Goal: Information Seeking & Learning: Learn about a topic

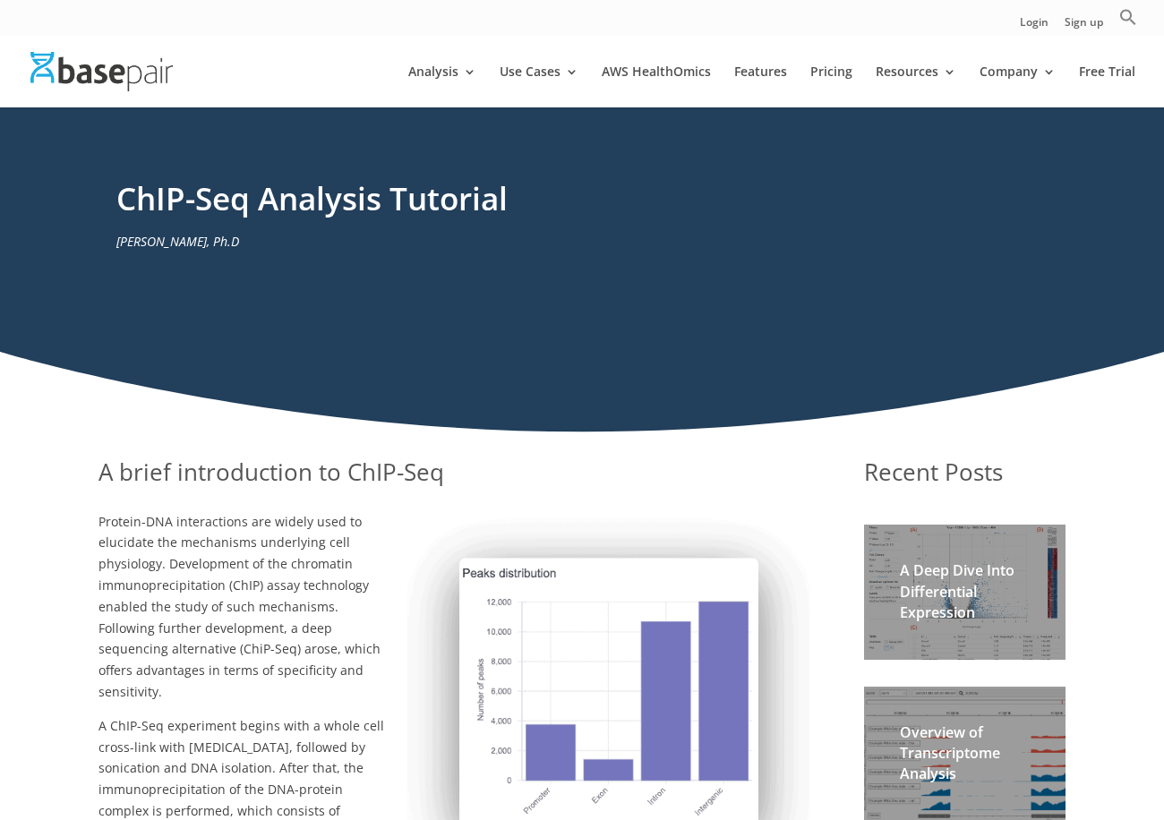
click at [1031, 363] on div "ChIP-Seq Analysis Tutorial Amit U Sinha, Ph.D" at bounding box center [582, 270] width 1164 height 326
click at [1134, 20] on icon "Search" at bounding box center [1128, 17] width 18 height 18
type input "GSEA"
click at [1105, 36] on button "Search Button" at bounding box center [1121, 52] width 32 height 32
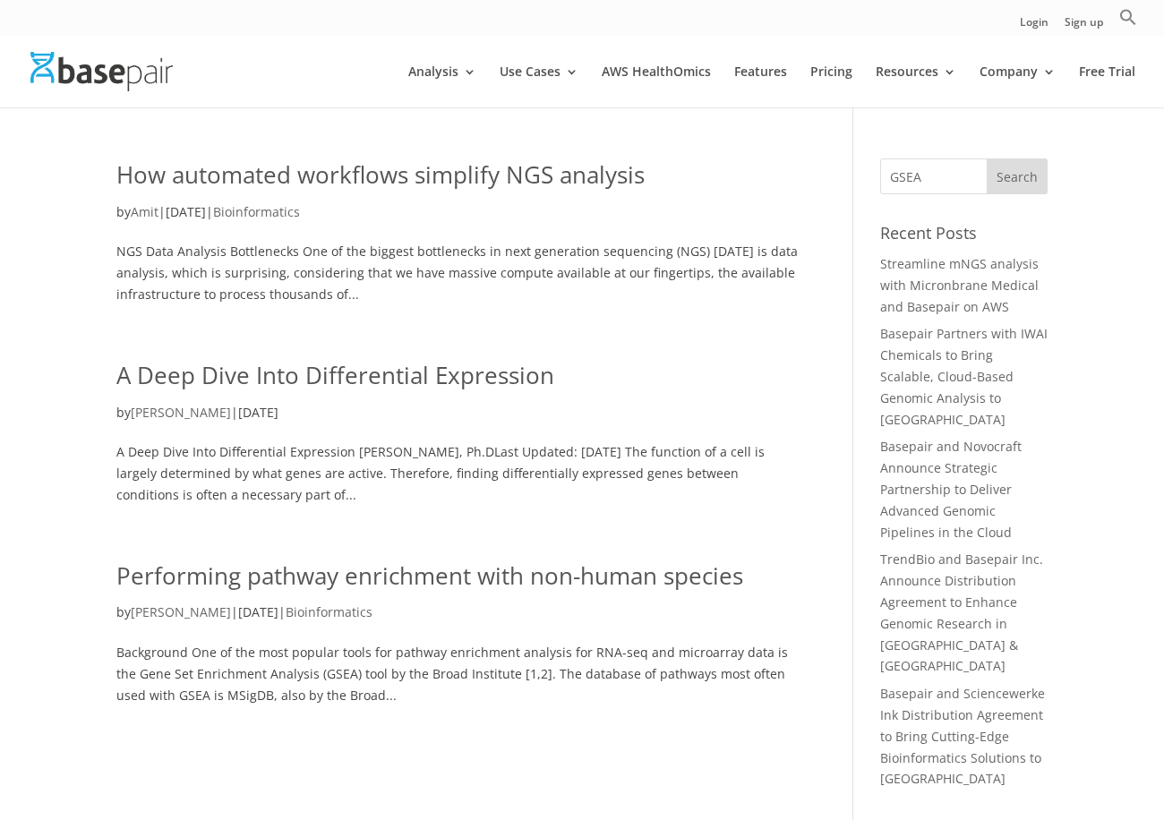
click at [475, 371] on link "A Deep Dive Into Differential Expression" at bounding box center [335, 375] width 438 height 32
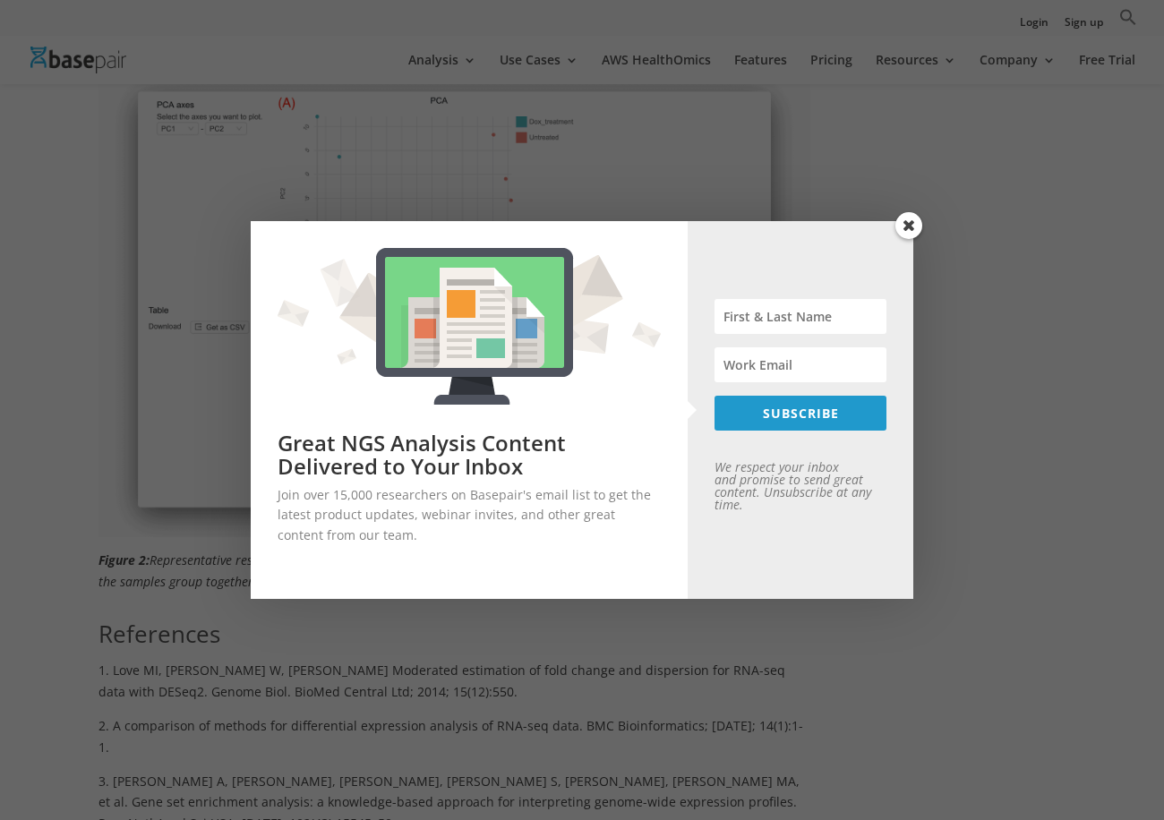
scroll to position [2173, 0]
click at [919, 227] on span at bounding box center [908, 225] width 27 height 27
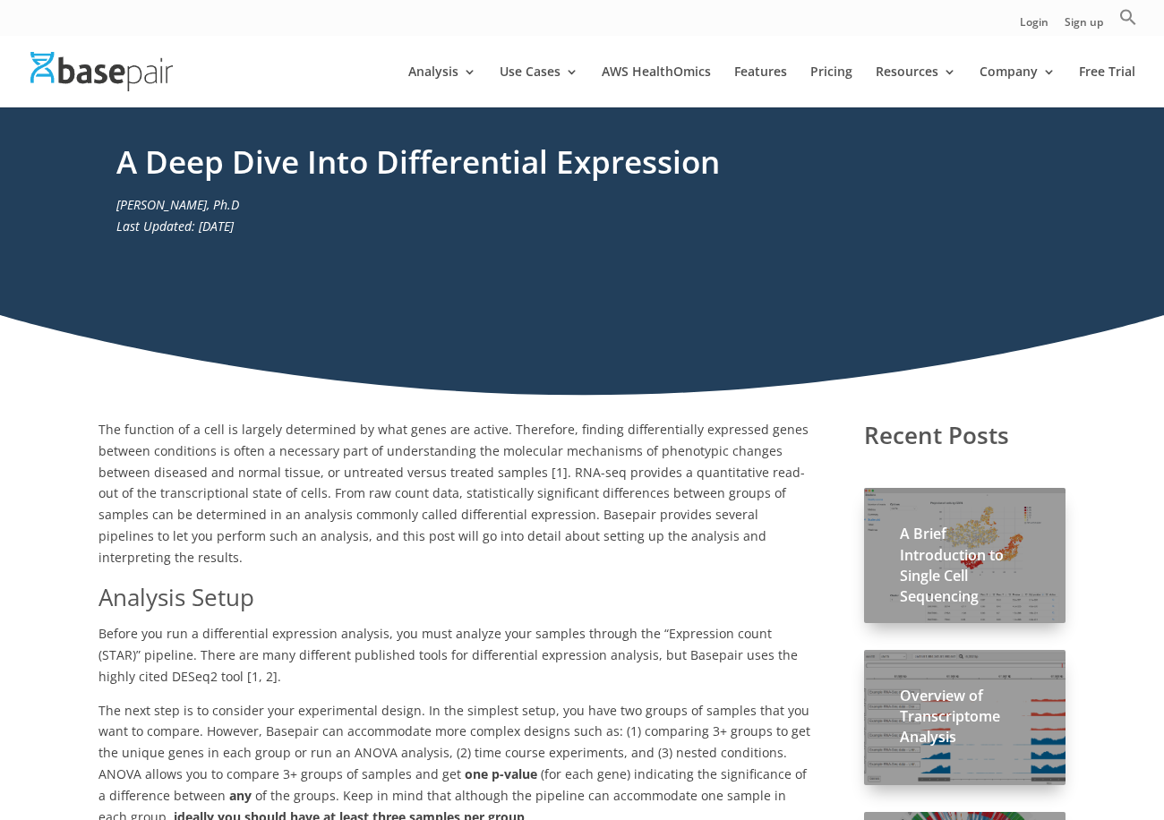
scroll to position [0, 0]
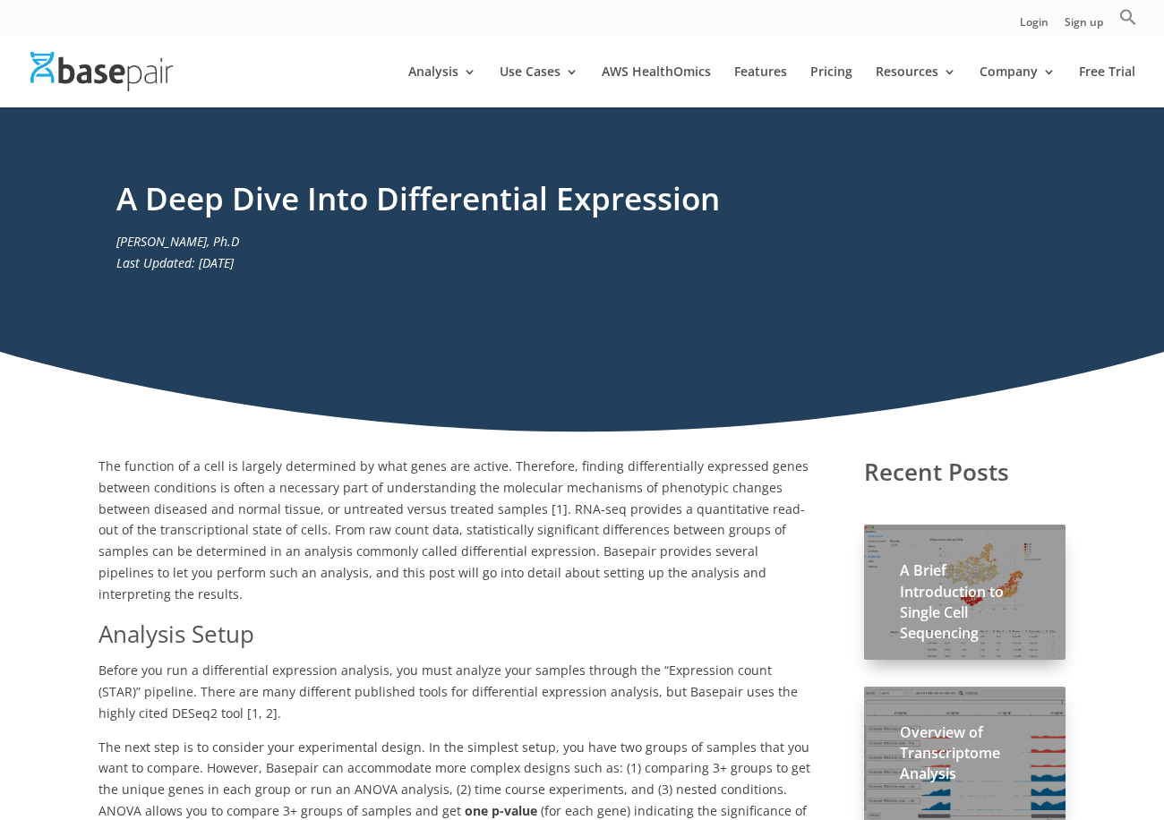
click at [1108, 8] on ul "Login Sign up Search for: Search Button" at bounding box center [1078, 22] width 117 height 28
click at [1118, 13] on ul "Login Sign up Search for: Search Button" at bounding box center [1078, 22] width 117 height 28
click at [1125, 14] on icon "Search" at bounding box center [1128, 17] width 18 height 18
type input "ChIP"
click at [1105, 36] on button "Search Button" at bounding box center [1121, 52] width 32 height 32
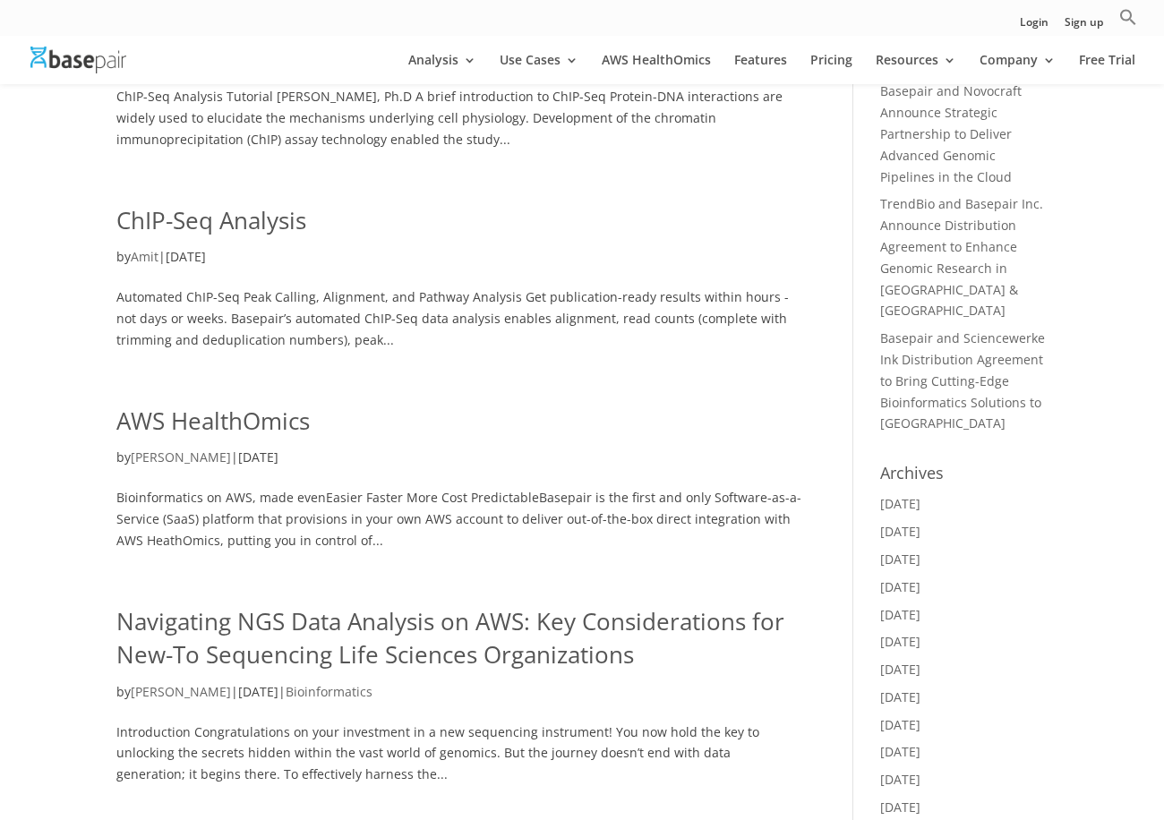
scroll to position [148, 0]
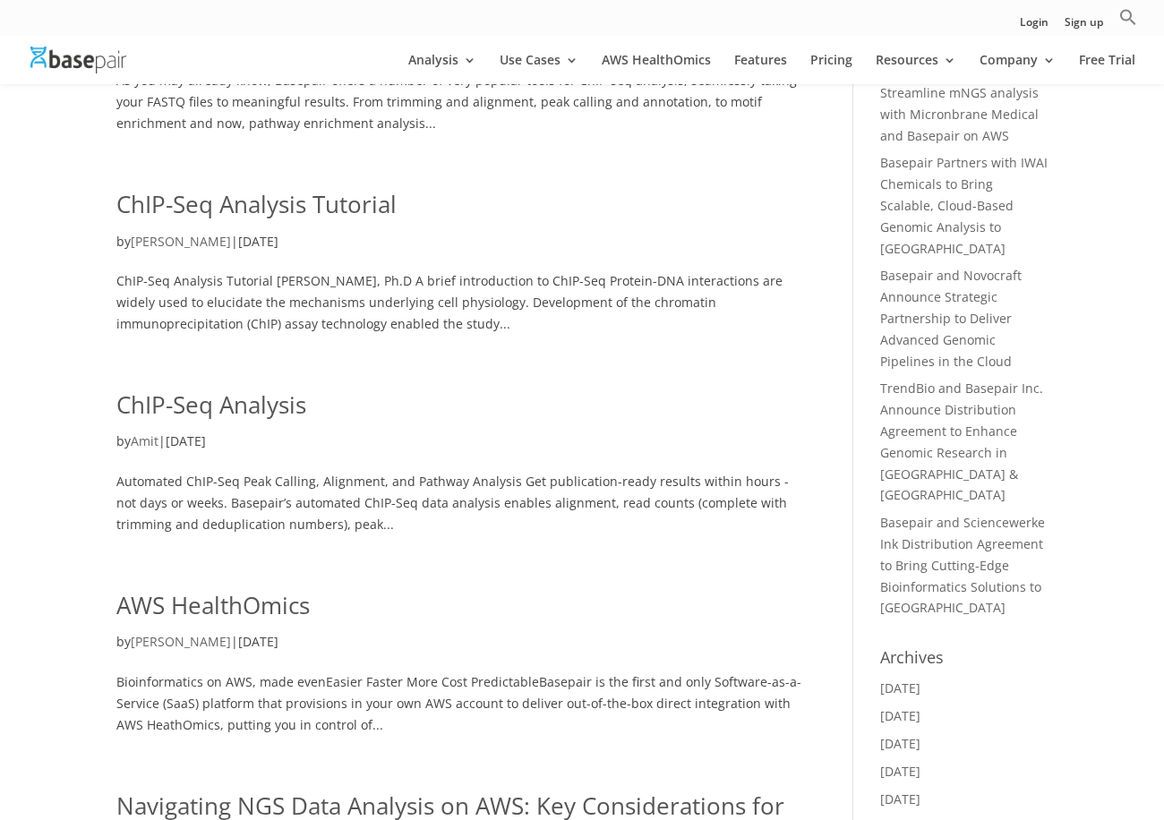
click at [268, 400] on link "ChIP-Seq Analysis" at bounding box center [211, 405] width 190 height 32
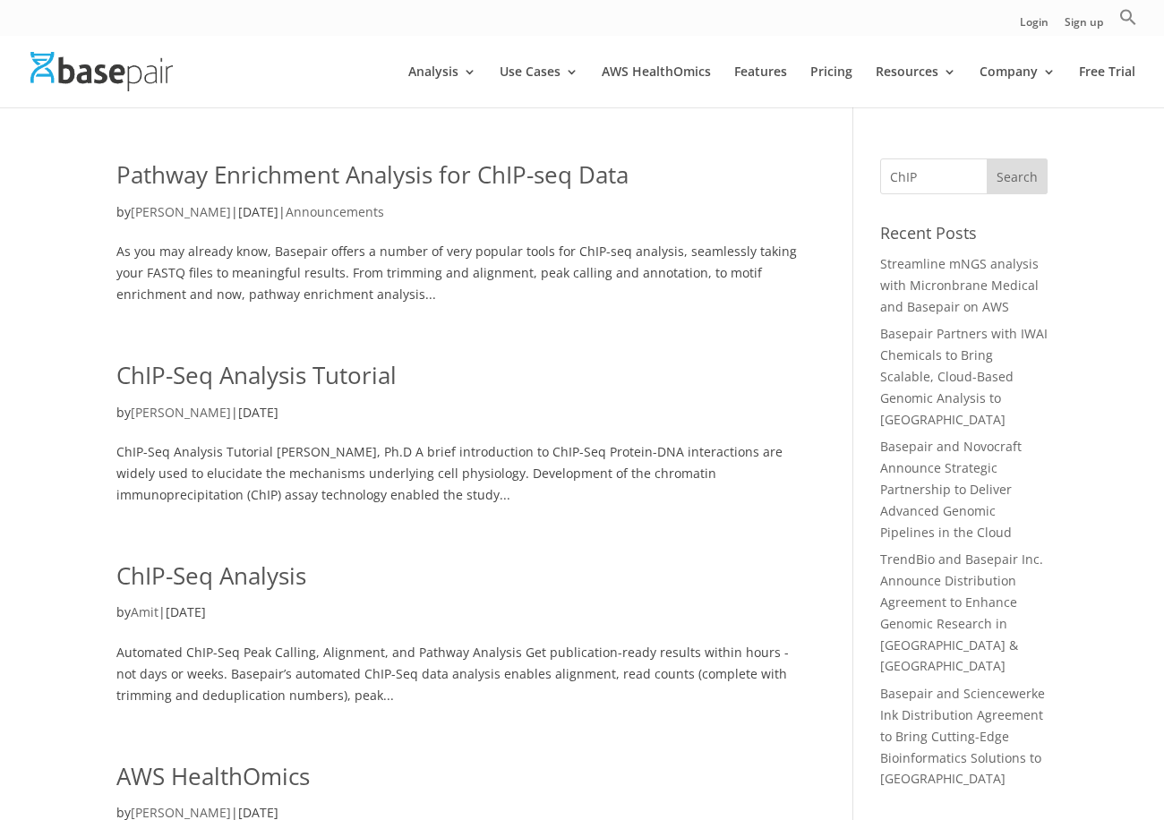
click at [380, 177] on link "Pathway Enrichment Analysis for ChIP-seq Data" at bounding box center [372, 174] width 512 height 32
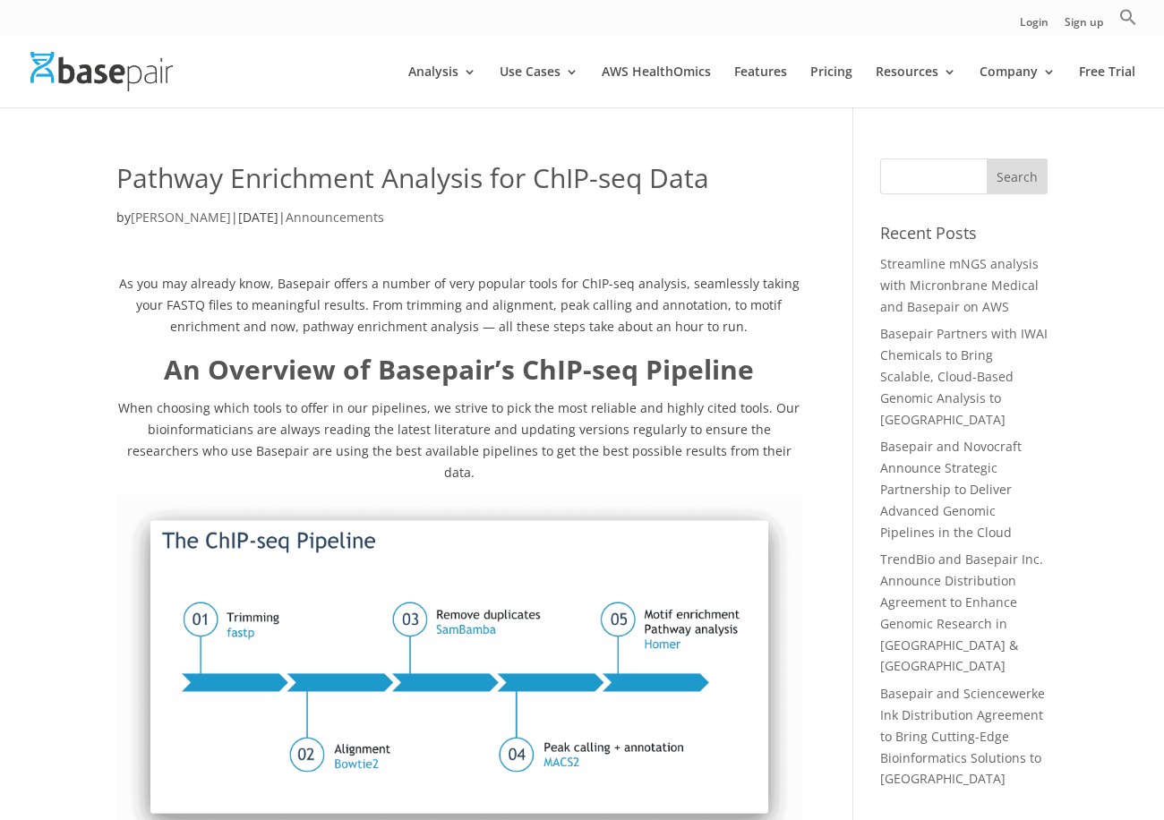
click at [757, 330] on p "As you may already know, Basepair offers a number of very popular tools for ChI…" at bounding box center [459, 311] width 686 height 76
click at [691, 314] on p "As you may already know, Basepair offers a number of very popular tools for ChI…" at bounding box center [459, 311] width 686 height 76
